Goal: Information Seeking & Learning: Learn about a topic

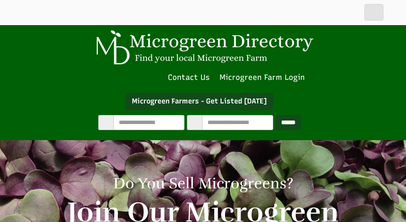
select select "Language Translate Widget"
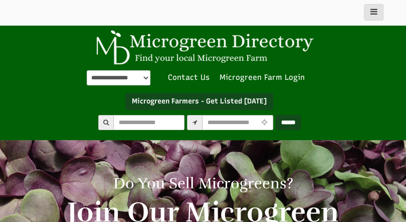
click at [119, 47] on img at bounding box center [203, 47] width 226 height 35
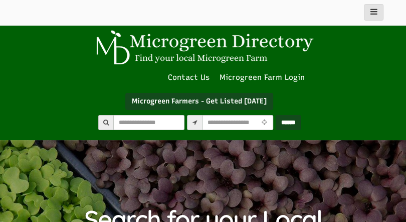
select select "Language Translate Widget"
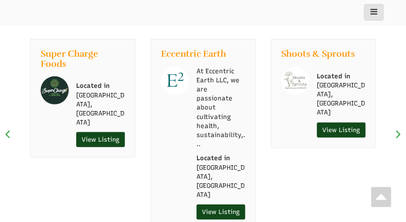
scroll to position [1089, 0]
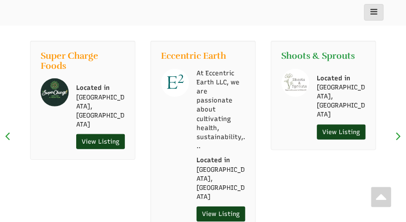
click at [311, 53] on link "Shoots & Sprouts" at bounding box center [318, 56] width 74 height 10
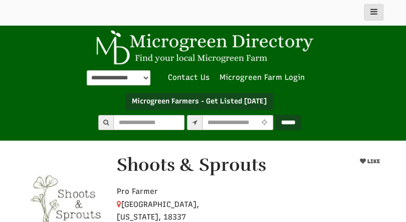
select select "Language Translate Widget"
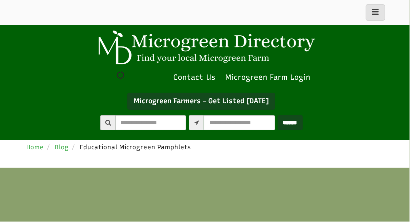
click at [340, 153] on div "Home Blog Educational Microgreen Pamphlets" at bounding box center [205, 153] width 376 height 27
click at [172, 149] on span "Educational Microgreen Pamphlets" at bounding box center [135, 147] width 111 height 8
click at [137, 149] on span "Educational Microgreen Pamphlets" at bounding box center [135, 147] width 111 height 8
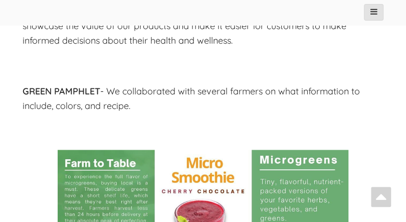
scroll to position [573, 0]
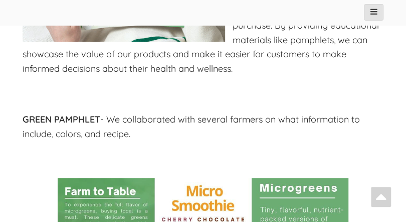
select select "Language Translate Widget"
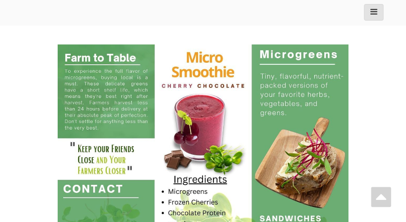
scroll to position [716, 0]
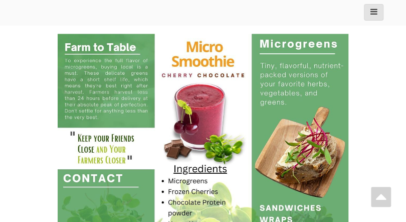
click at [105, 122] on img at bounding box center [203, 145] width 291 height 223
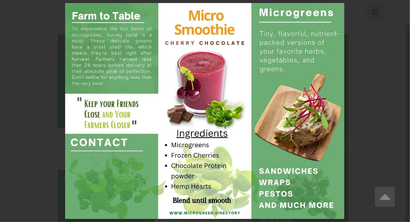
drag, startPoint x: 196, startPoint y: 71, endPoint x: 386, endPoint y: 94, distance: 191.5
click at [386, 94] on div at bounding box center [205, 111] width 410 height 222
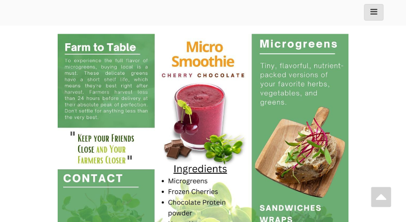
click at [216, 10] on div at bounding box center [203, 12] width 361 height 25
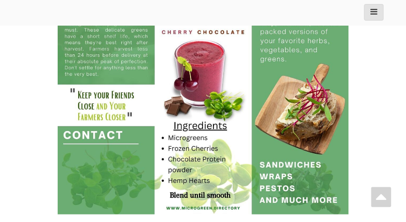
scroll to position [773, 0]
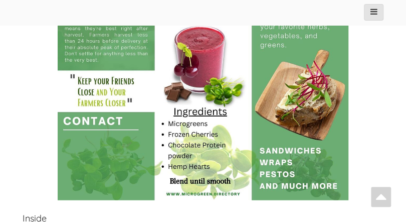
click at [37, 85] on link at bounding box center [203, 88] width 361 height 223
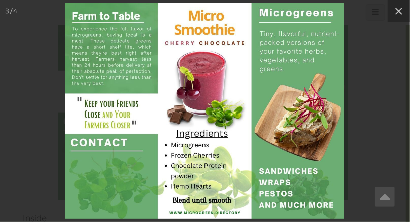
click at [366, 61] on div at bounding box center [205, 111] width 410 height 222
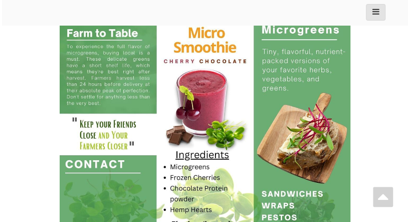
scroll to position [716, 0]
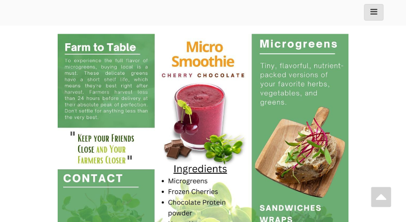
click at [371, 59] on link at bounding box center [203, 145] width 361 height 223
